Goal: Transaction & Acquisition: Purchase product/service

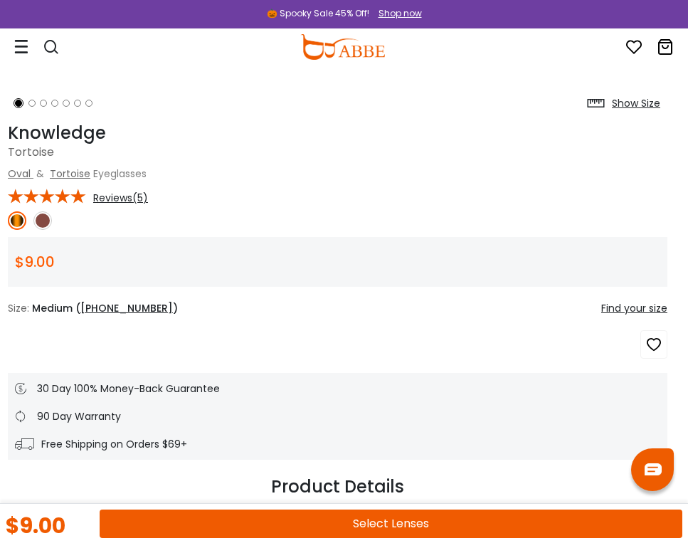
scroll to position [540, 6]
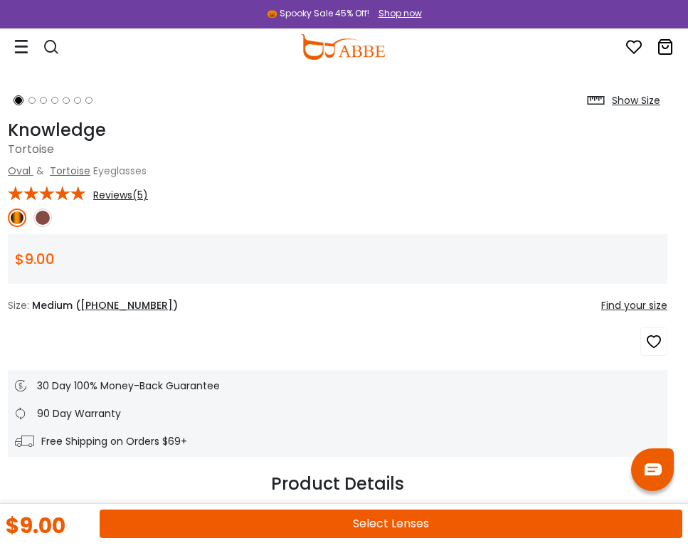
click at [357, 522] on button "Select Lenses" at bounding box center [391, 524] width 583 height 28
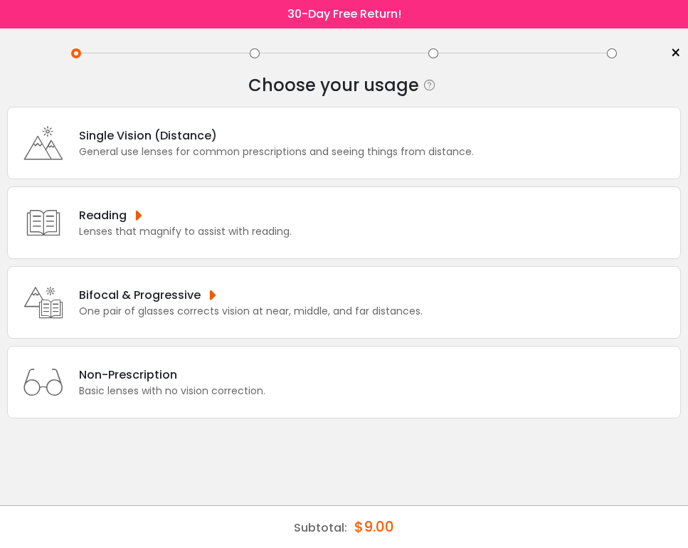
click at [309, 159] on div "General use lenses for common prescriptions and seeing things from distance." at bounding box center [276, 151] width 395 height 15
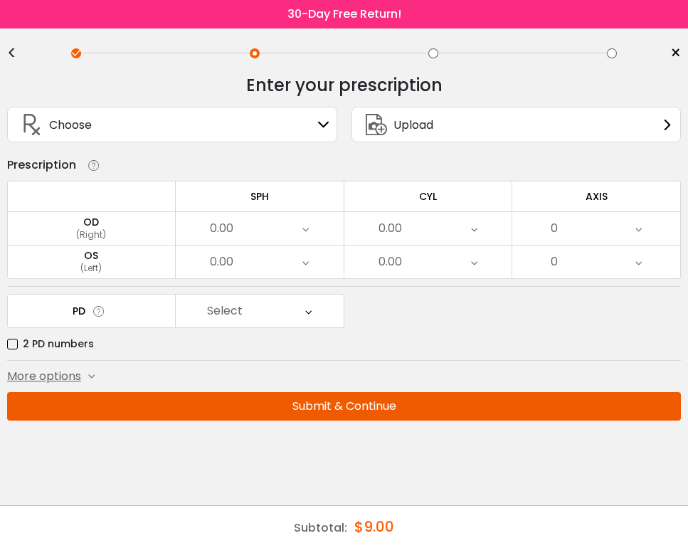
click at [310, 234] on div "0.00" at bounding box center [260, 228] width 168 height 33
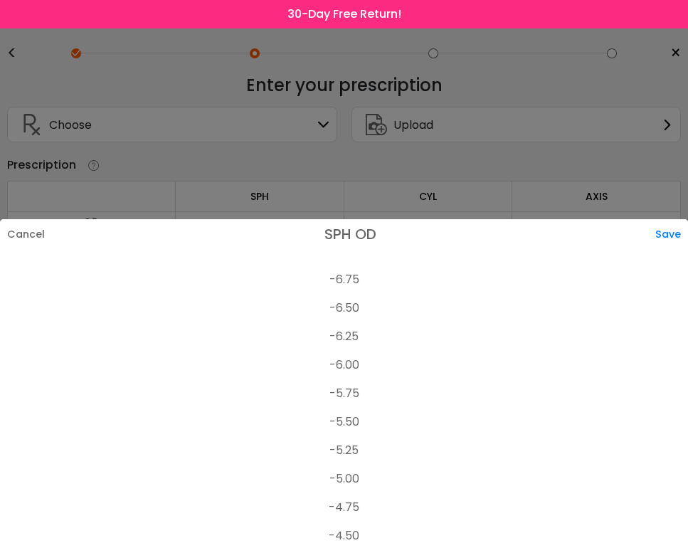
scroll to position [1505, 0]
click at [356, 271] on li "-6.75" at bounding box center [344, 279] width 688 height 28
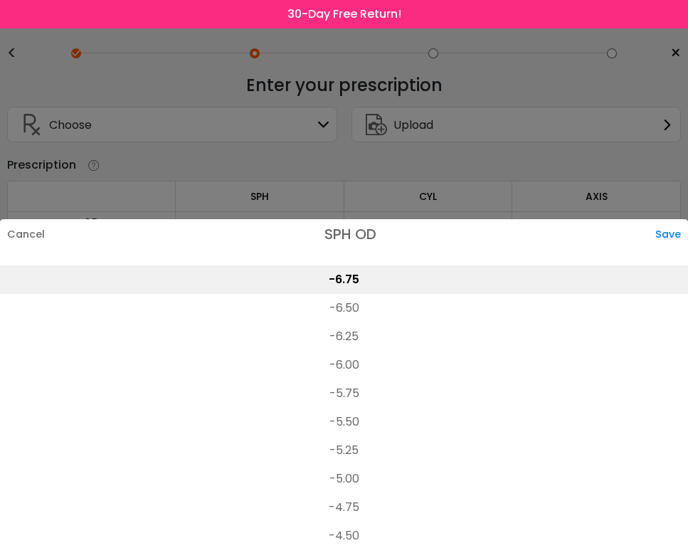
click at [666, 237] on div "Save" at bounding box center [672, 234] width 33 height 30
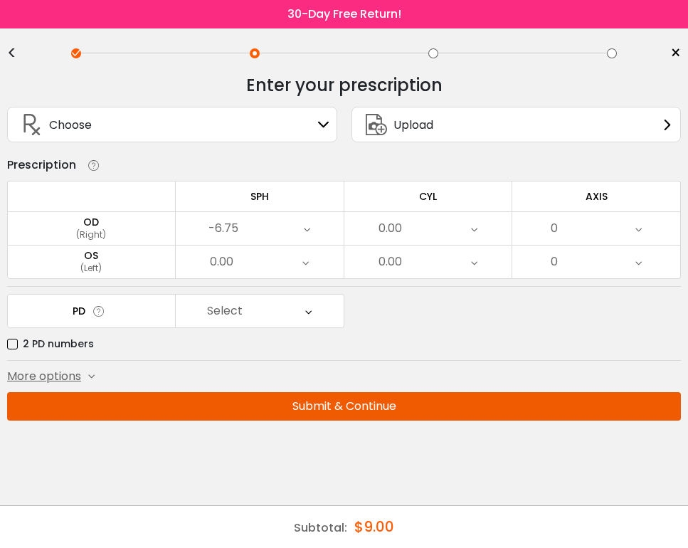
click at [443, 233] on div "0.00" at bounding box center [428, 228] width 168 height 33
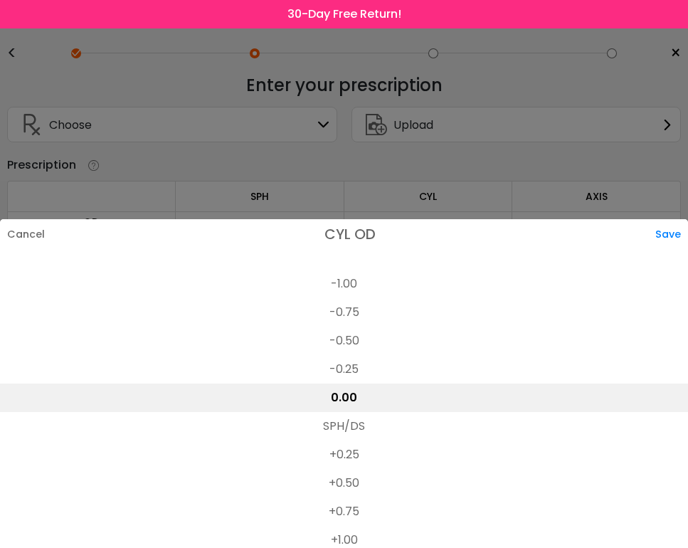
click at [347, 538] on li "+1.00" at bounding box center [344, 540] width 688 height 28
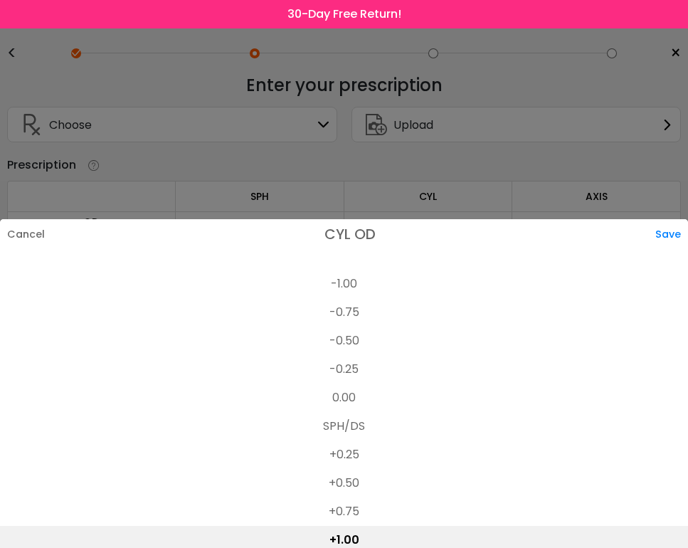
click at [666, 233] on div "Save" at bounding box center [672, 234] width 33 height 30
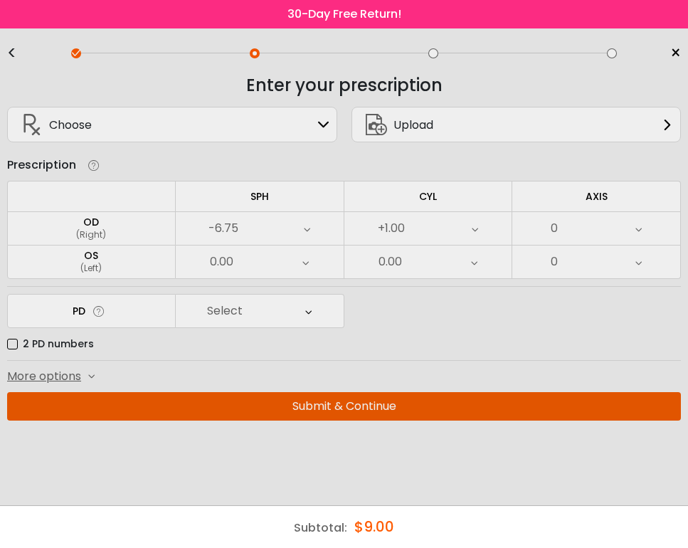
click at [616, 235] on div "0" at bounding box center [596, 228] width 168 height 33
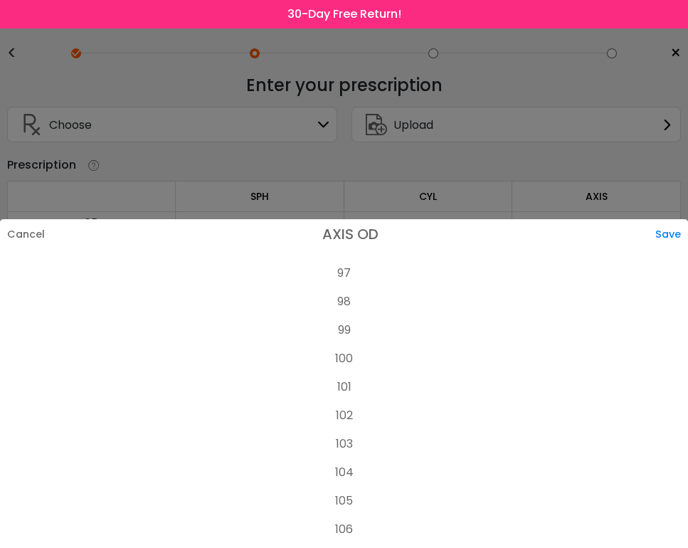
scroll to position [2768, 0]
click at [362, 498] on li "105" at bounding box center [344, 497] width 688 height 28
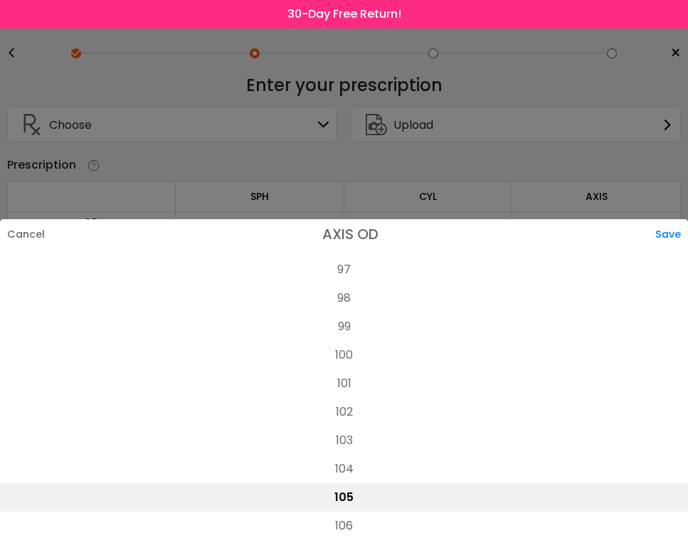
click at [665, 230] on div "Save" at bounding box center [672, 234] width 33 height 30
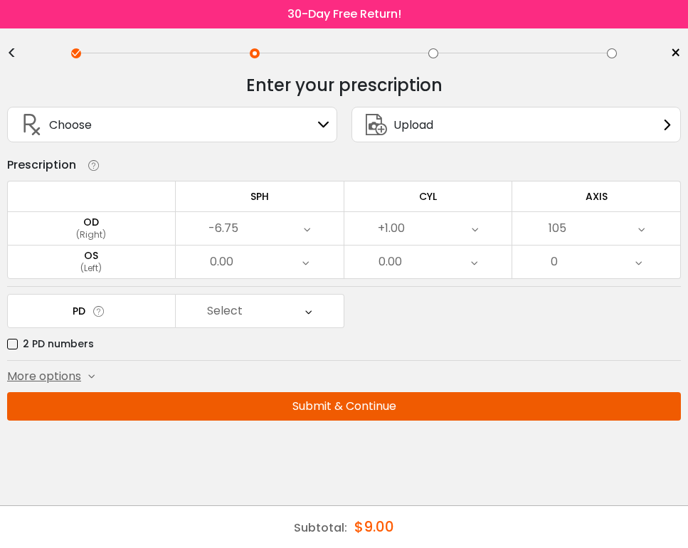
click at [267, 270] on div "0.00" at bounding box center [260, 262] width 168 height 33
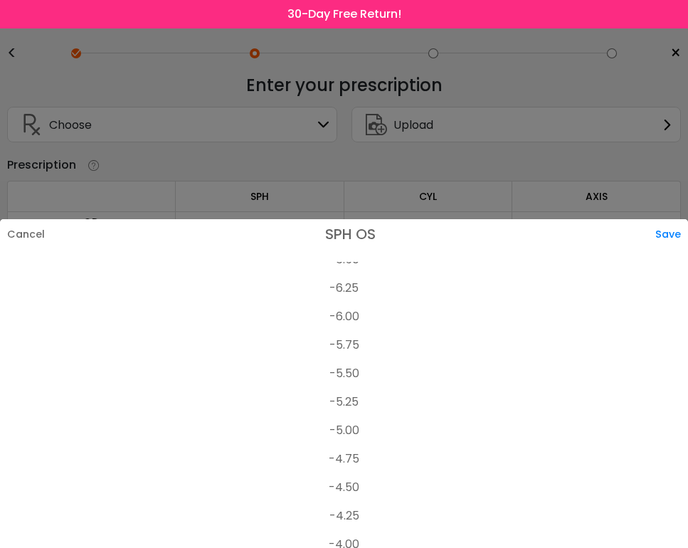
scroll to position [1542, 0]
click at [351, 302] on li "-6.25" at bounding box center [344, 300] width 688 height 28
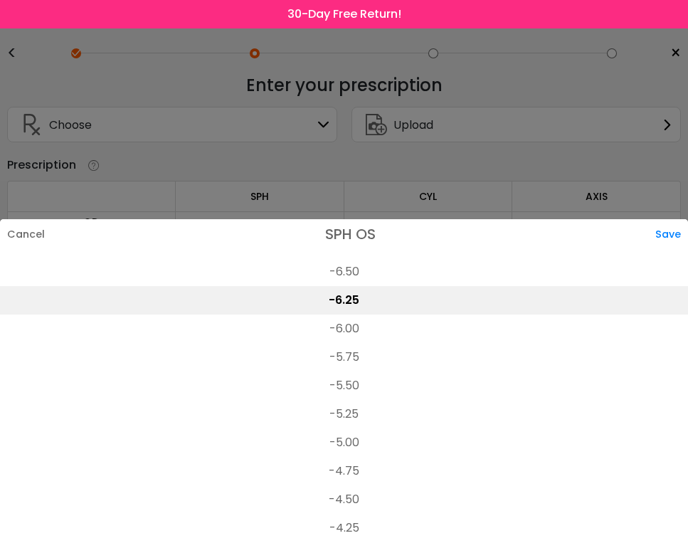
click at [676, 226] on div "Save" at bounding box center [672, 234] width 33 height 30
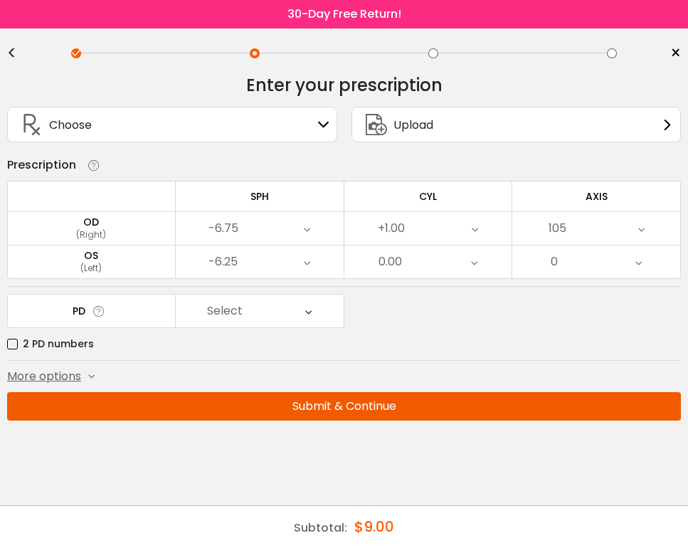
click at [404, 273] on div "0.00" at bounding box center [428, 262] width 168 height 33
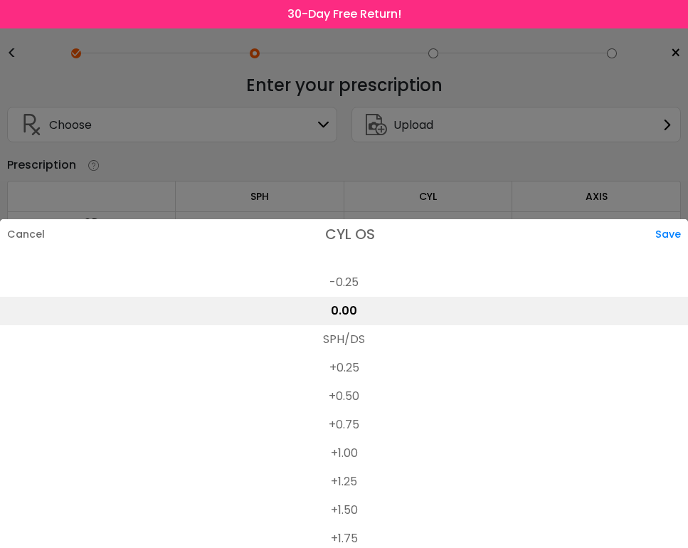
scroll to position [650, 0]
click at [354, 456] on li "+1.00" at bounding box center [344, 452] width 688 height 28
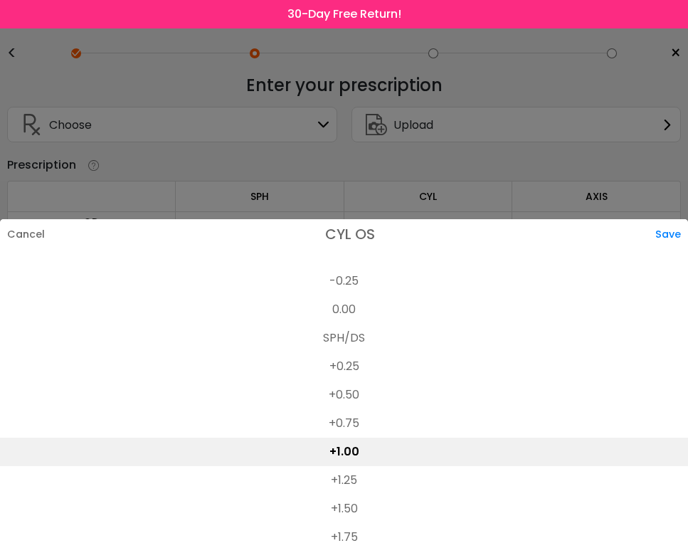
click at [668, 232] on div "Save" at bounding box center [672, 234] width 33 height 30
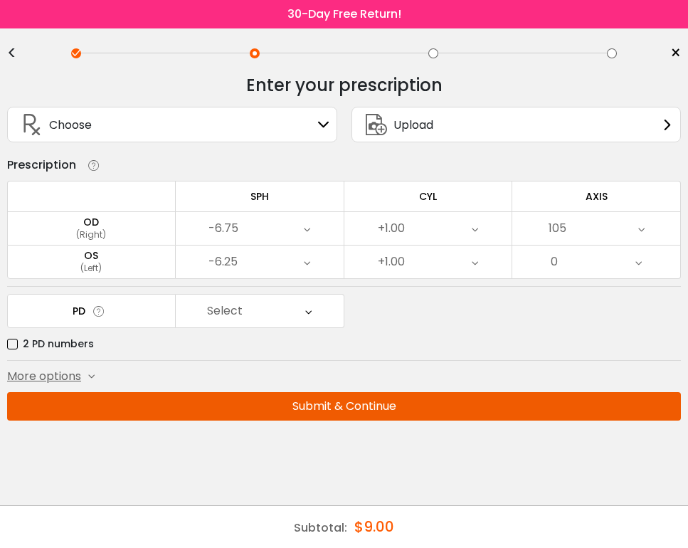
click at [616, 258] on div "0" at bounding box center [596, 262] width 168 height 33
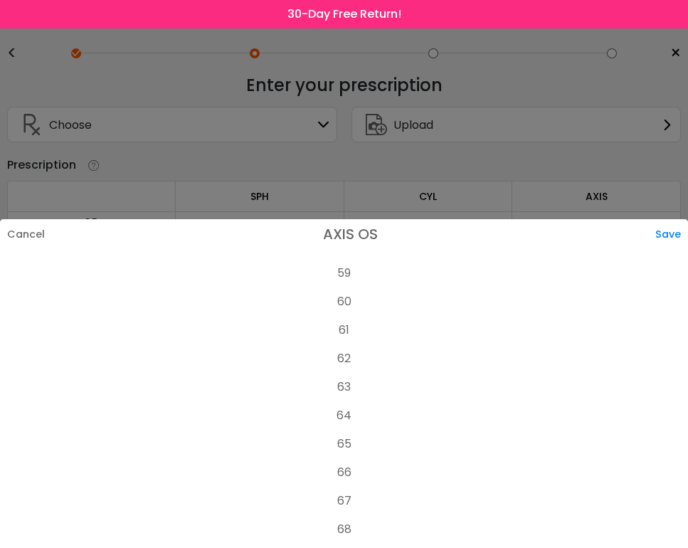
scroll to position [1681, 0]
click at [347, 304] on li "60" at bounding box center [344, 303] width 688 height 28
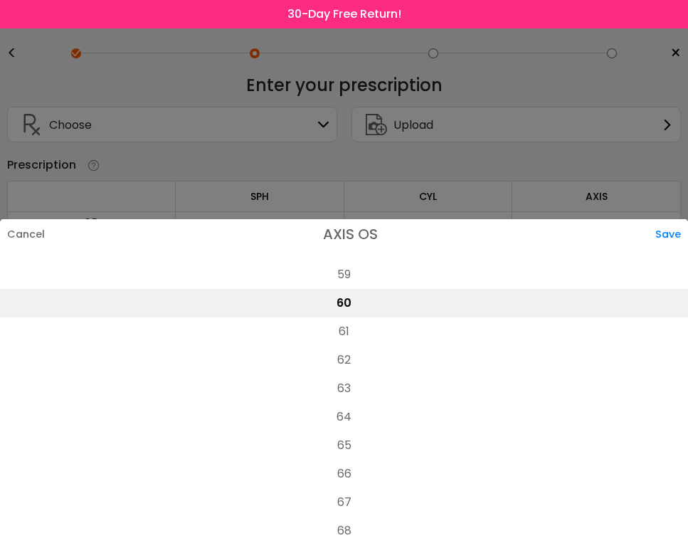
click at [668, 234] on div "Save" at bounding box center [672, 234] width 33 height 30
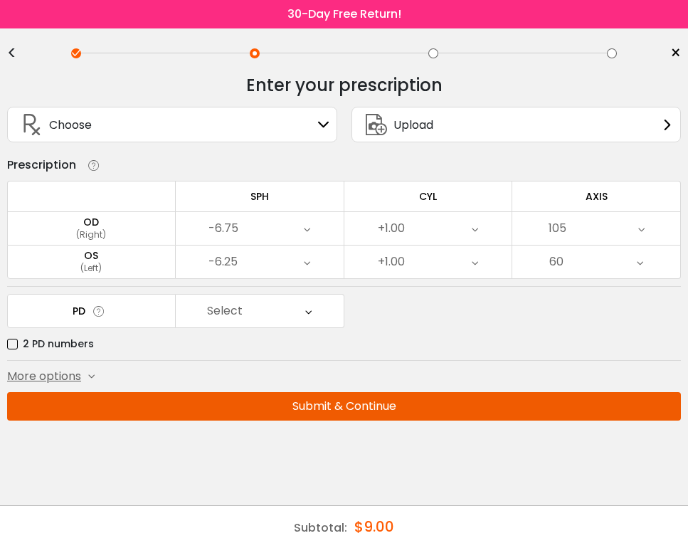
click at [273, 314] on div "Select" at bounding box center [260, 311] width 168 height 33
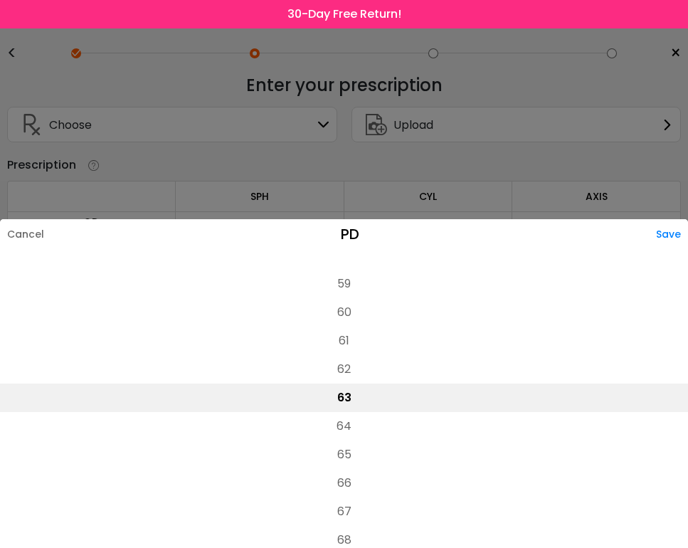
click at [332, 403] on li "63" at bounding box center [344, 398] width 688 height 28
click at [680, 233] on div "Save" at bounding box center [672, 234] width 32 height 30
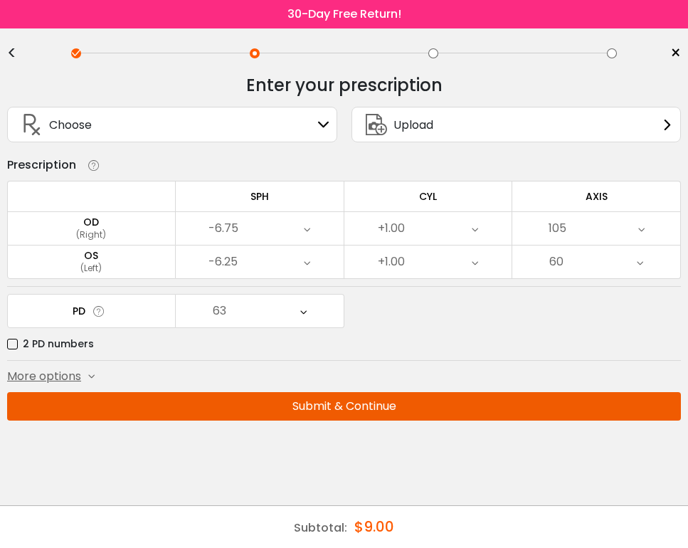
click at [379, 414] on button "Submit & Continue" at bounding box center [344, 406] width 674 height 28
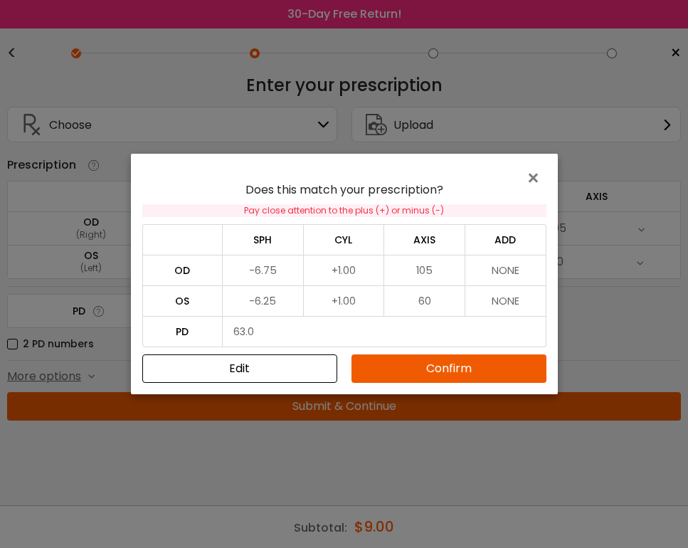
click at [396, 368] on button "Confirm" at bounding box center [449, 368] width 195 height 28
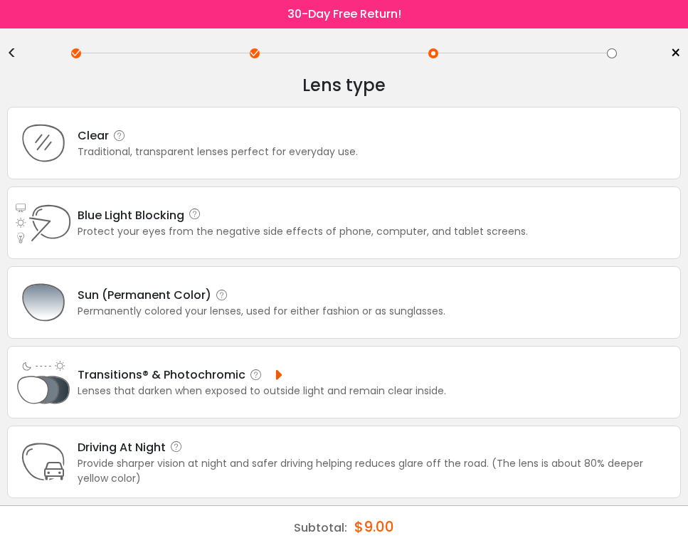
click at [342, 214] on div "Blue Light Blocking Blue Light Blocking Blue Light blocking lenses offer the be…" at bounding box center [303, 215] width 451 height 18
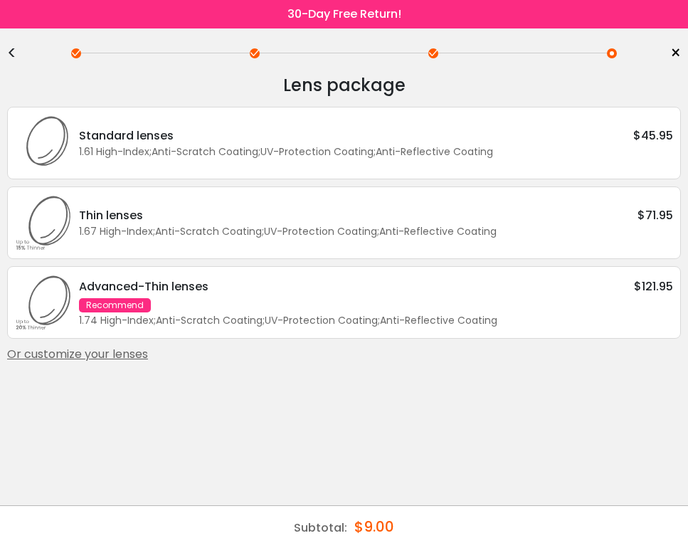
click at [226, 246] on div "Thin lenses $71.95 1.67 High-Index ; Anti-Scratch Coating ; UV-Protection Coati…" at bounding box center [344, 222] width 674 height 73
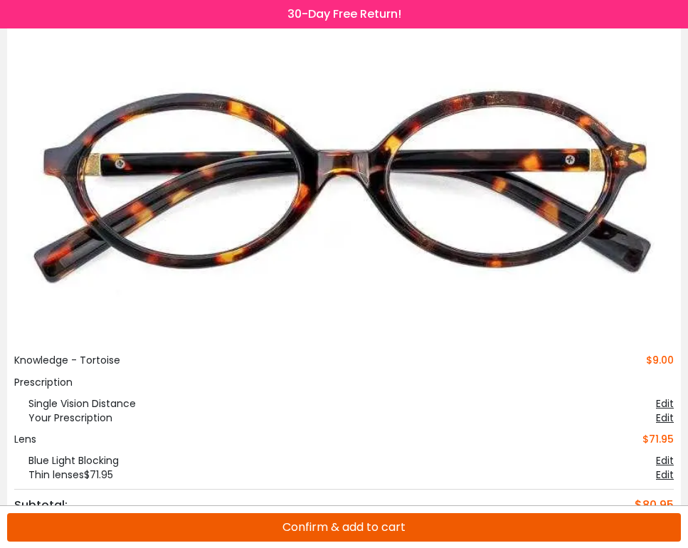
scroll to position [159, 0]
